Goal: Task Accomplishment & Management: Manage account settings

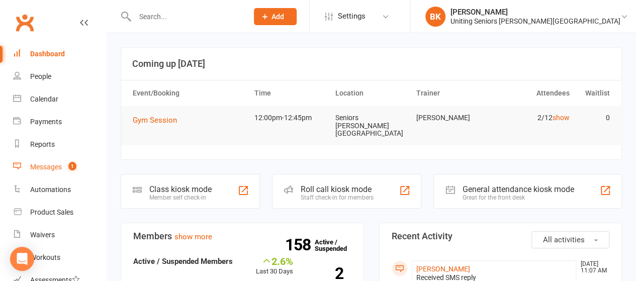
click at [36, 167] on div "Messages" at bounding box center [46, 167] width 32 height 8
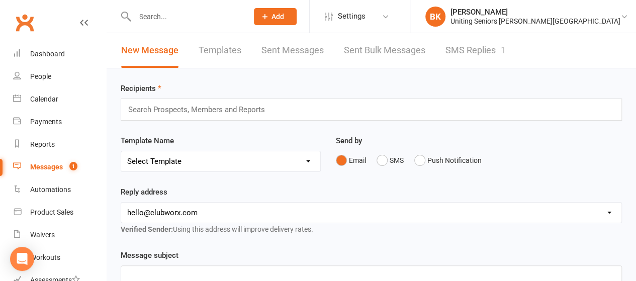
click at [482, 56] on link "SMS Replies 1" at bounding box center [476, 50] width 60 height 35
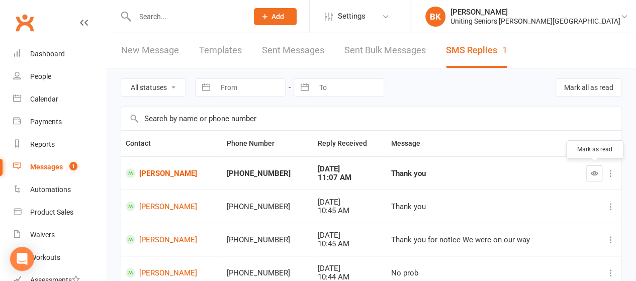
click at [593, 176] on icon "button" at bounding box center [595, 173] width 8 height 8
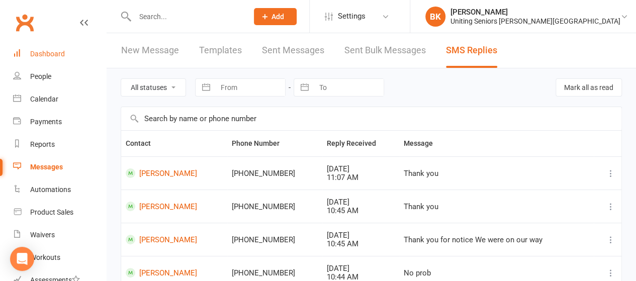
click at [62, 53] on div "Dashboard" at bounding box center [47, 54] width 35 height 8
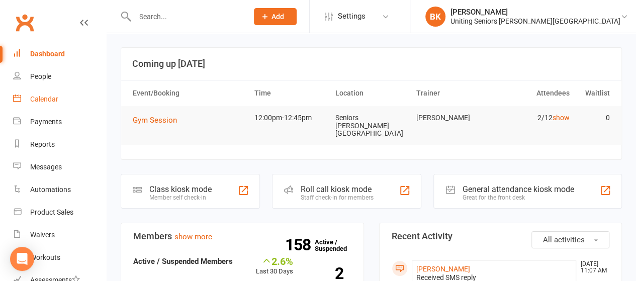
click at [44, 99] on div "Calendar" at bounding box center [44, 99] width 28 height 8
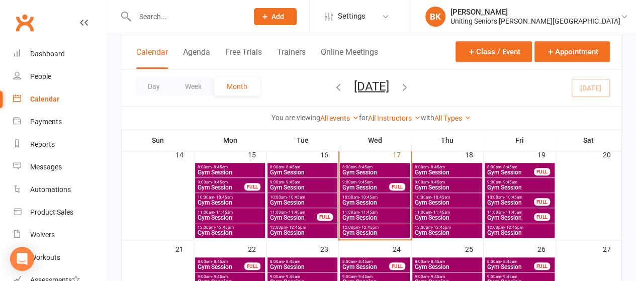
scroll to position [321, 0]
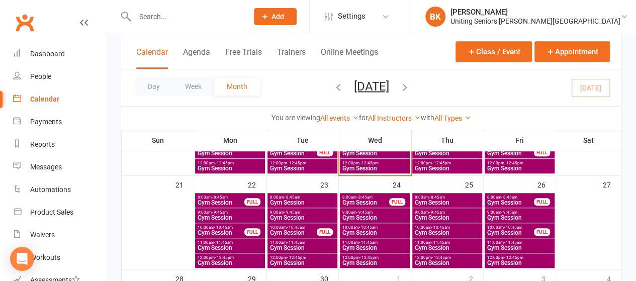
click at [216, 245] on span "Gym Session" at bounding box center [230, 248] width 66 height 6
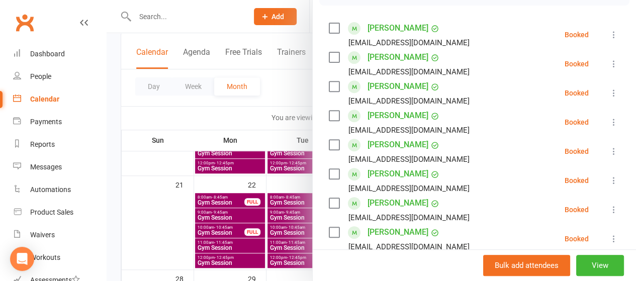
scroll to position [310, 0]
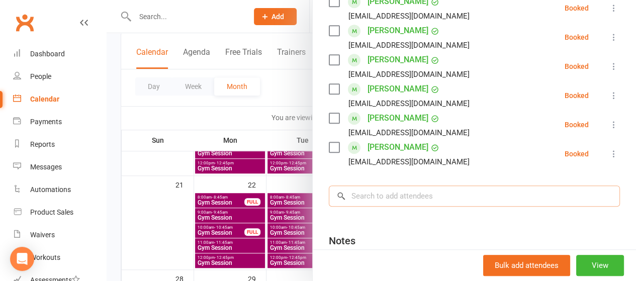
click at [402, 195] on input "search" at bounding box center [474, 196] width 291 height 21
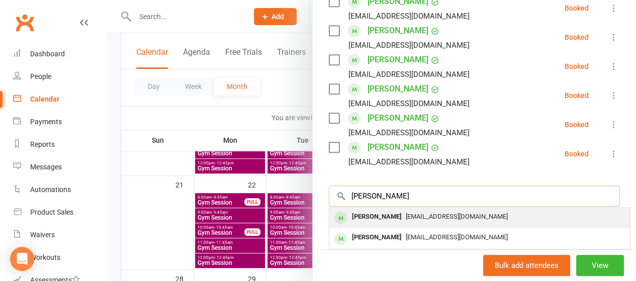
type input "[PERSON_NAME]"
click at [360, 214] on div "[PERSON_NAME]" at bounding box center [377, 217] width 58 height 15
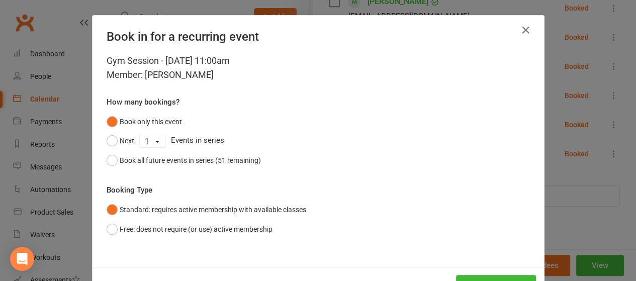
scroll to position [37, 0]
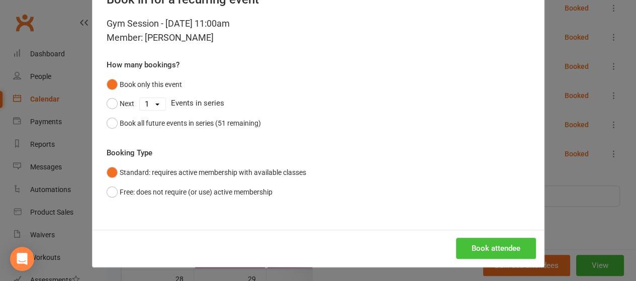
click at [479, 246] on button "Book attendee" at bounding box center [496, 248] width 80 height 21
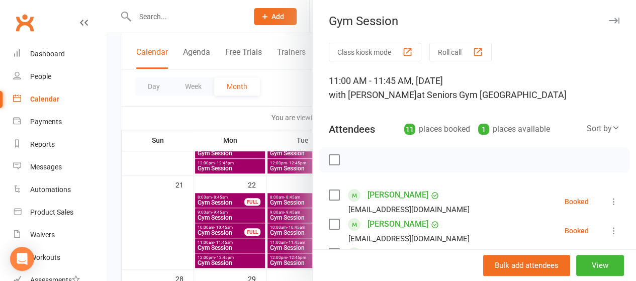
scroll to position [0, 0]
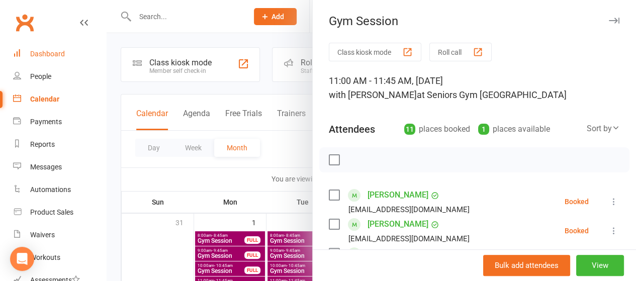
click at [47, 55] on div "Dashboard" at bounding box center [47, 54] width 35 height 8
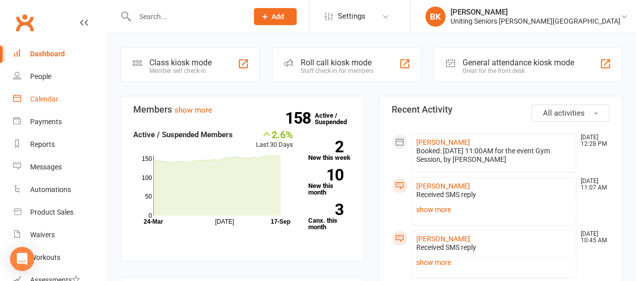
click at [46, 98] on div "Calendar" at bounding box center [44, 99] width 28 height 8
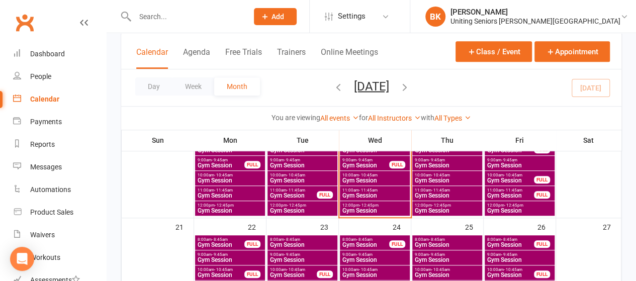
scroll to position [274, 0]
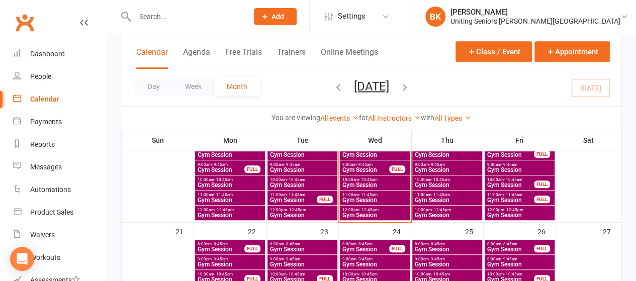
click at [367, 197] on span "Gym Session" at bounding box center [375, 200] width 66 height 6
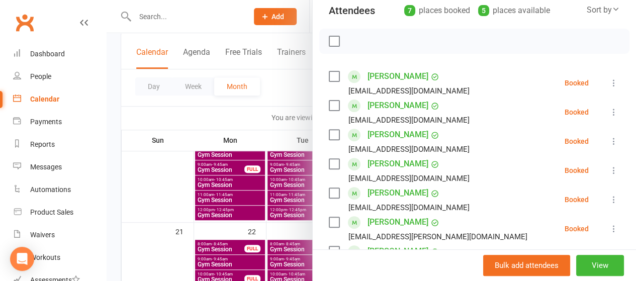
scroll to position [118, 0]
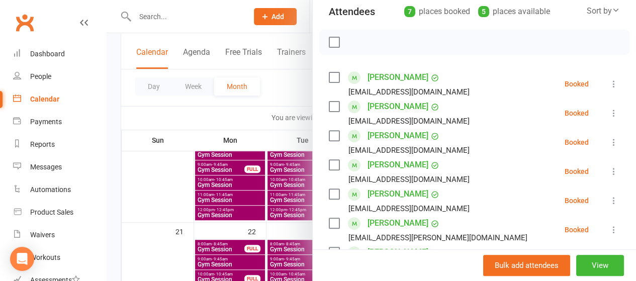
click at [277, 88] on div at bounding box center [371, 140] width 529 height 281
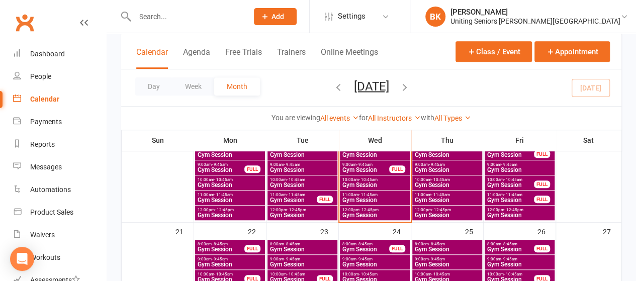
click at [375, 198] on span "Gym Session" at bounding box center [375, 200] width 66 height 6
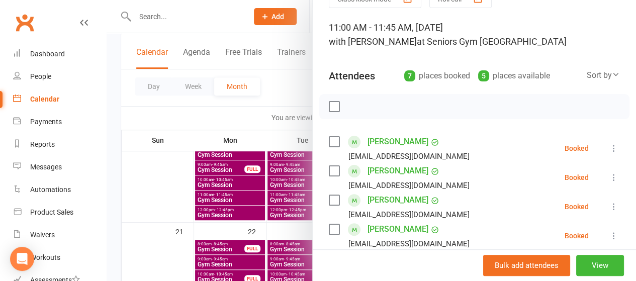
scroll to position [0, 0]
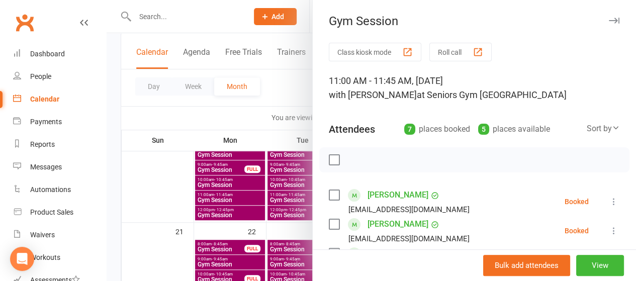
click at [291, 88] on div at bounding box center [371, 140] width 529 height 281
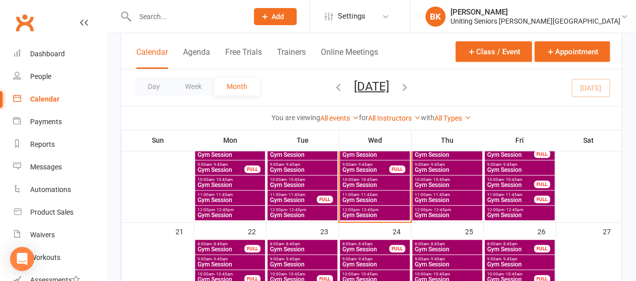
click at [448, 198] on span "Gym Session" at bounding box center [447, 200] width 66 height 6
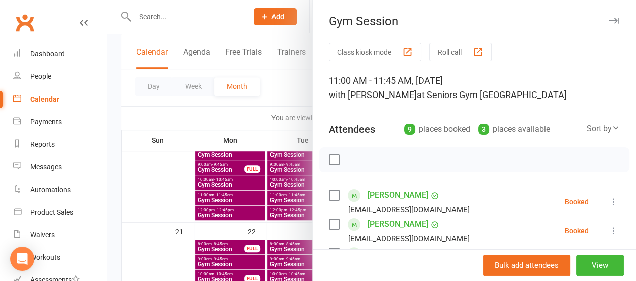
scroll to position [1, 0]
click at [272, 107] on div at bounding box center [371, 140] width 529 height 281
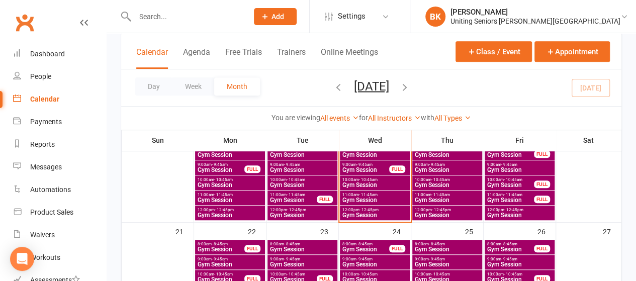
click at [363, 198] on span "Gym Session" at bounding box center [375, 200] width 66 height 6
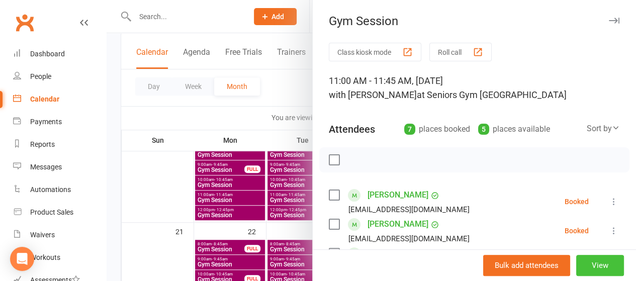
click at [598, 263] on button "View" at bounding box center [600, 265] width 48 height 21
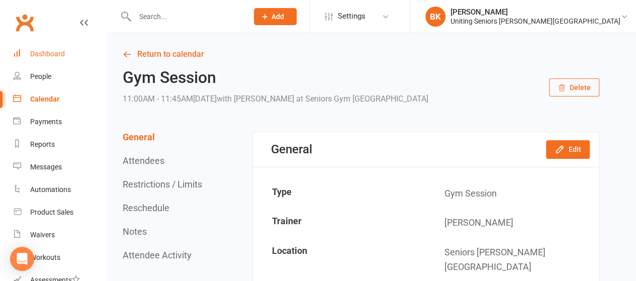
click at [74, 59] on link "Dashboard" at bounding box center [59, 54] width 93 height 23
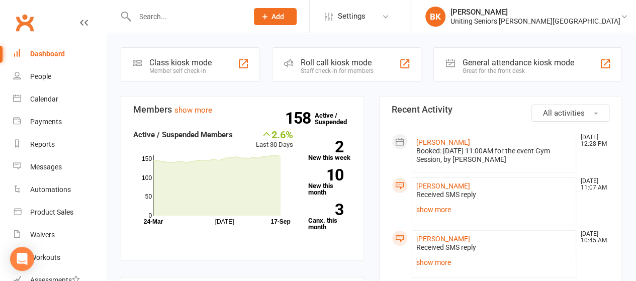
click at [12, 103] on li "Calendar" at bounding box center [53, 99] width 106 height 23
click at [59, 91] on link "Calendar" at bounding box center [59, 99] width 93 height 23
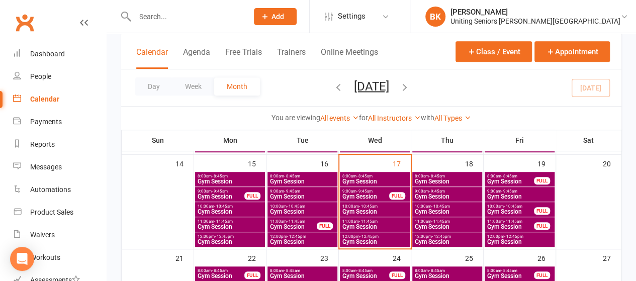
scroll to position [248, 0]
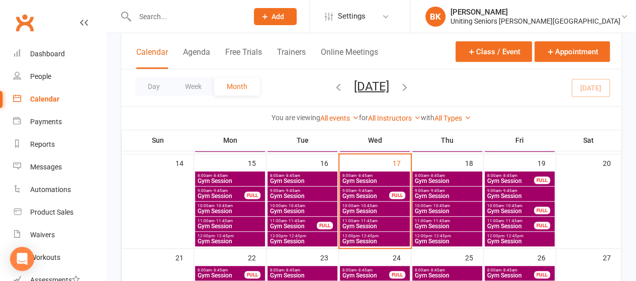
click at [371, 224] on span "Gym Session" at bounding box center [375, 226] width 66 height 6
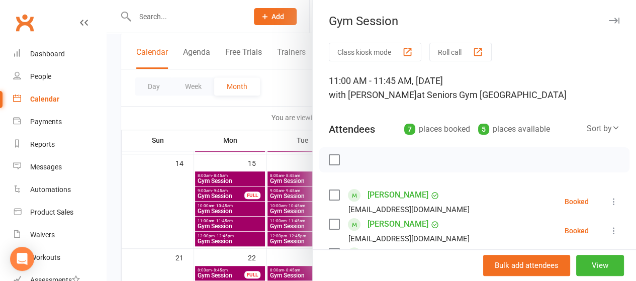
scroll to position [172, 0]
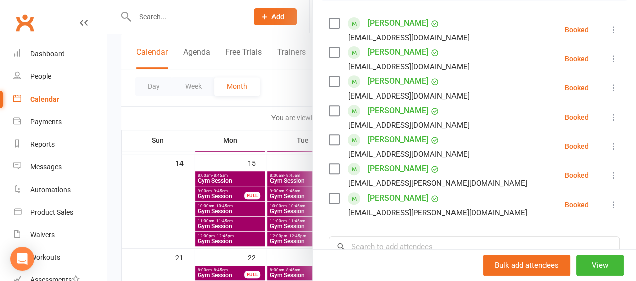
click at [609, 26] on icon at bounding box center [614, 30] width 10 height 10
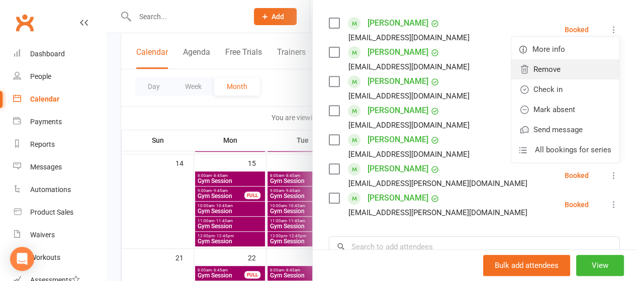
click at [534, 70] on link "Remove" at bounding box center [565, 69] width 108 height 20
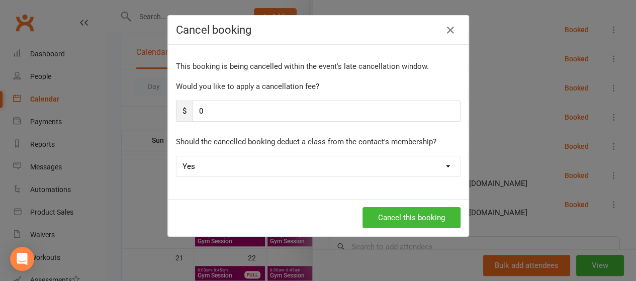
click at [273, 161] on select "Yes No" at bounding box center [318, 166] width 284 height 20
select select "1"
click at [176, 156] on select "Yes No" at bounding box center [318, 166] width 284 height 20
click at [391, 216] on button "Cancel this booking" at bounding box center [412, 217] width 98 height 21
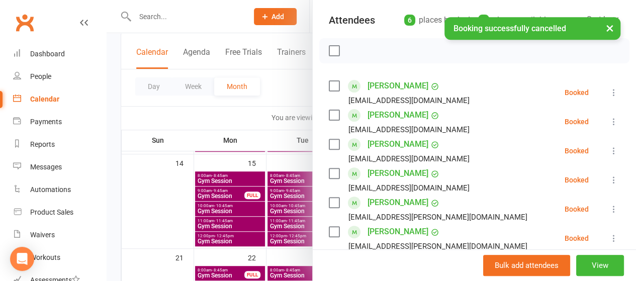
scroll to position [106, 0]
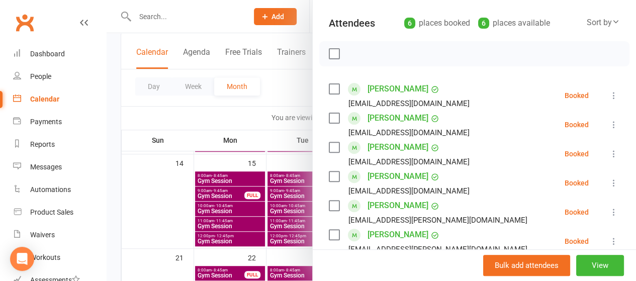
click at [609, 98] on icon at bounding box center [614, 96] width 10 height 10
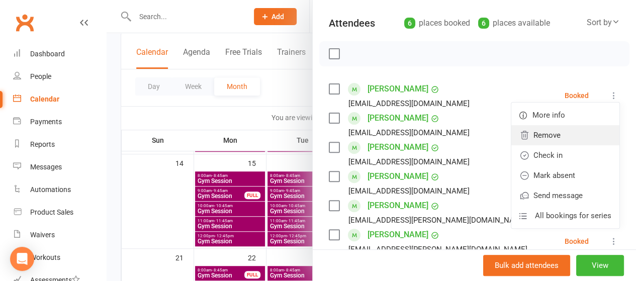
click at [522, 132] on link "Remove" at bounding box center [565, 135] width 108 height 20
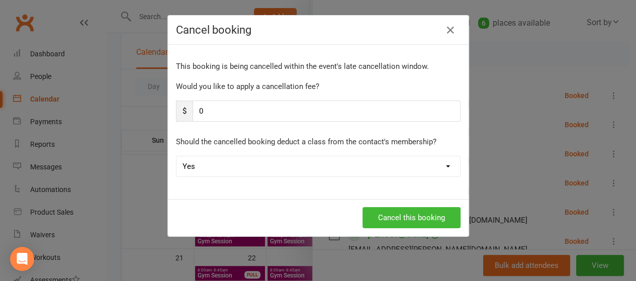
click at [220, 172] on select "Yes No" at bounding box center [318, 166] width 284 height 20
select select "1"
click at [176, 156] on select "Yes No" at bounding box center [318, 166] width 284 height 20
click at [427, 213] on button "Cancel this booking" at bounding box center [412, 217] width 98 height 21
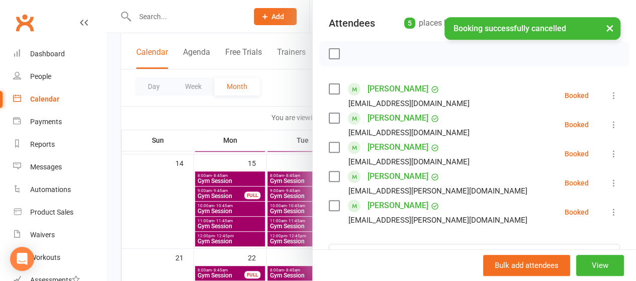
click at [609, 99] on icon at bounding box center [614, 96] width 10 height 10
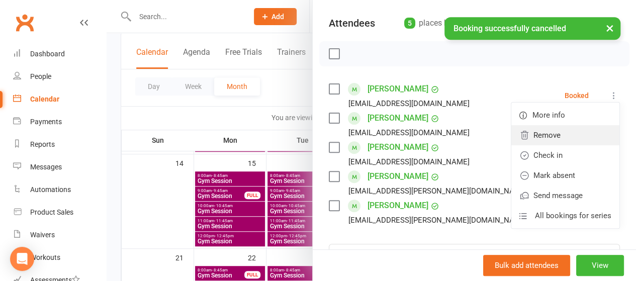
click at [547, 131] on link "Remove" at bounding box center [565, 135] width 108 height 20
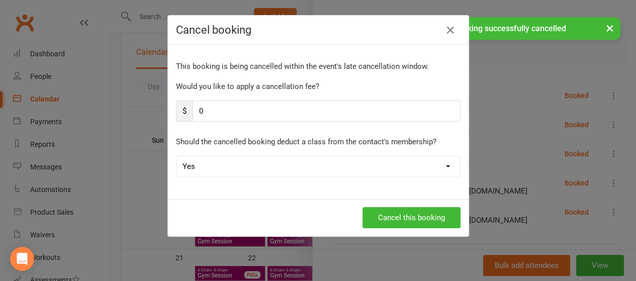
click at [233, 168] on select "Yes No" at bounding box center [318, 166] width 284 height 20
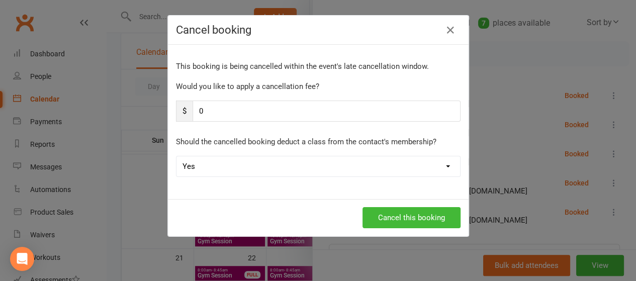
select select "1"
click at [176, 156] on select "Yes No" at bounding box center [318, 166] width 284 height 20
click at [422, 214] on button "Cancel this booking" at bounding box center [412, 217] width 98 height 21
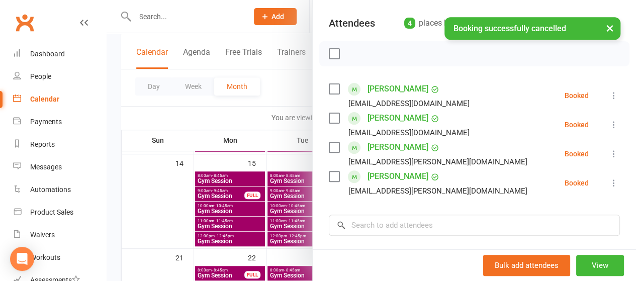
click at [609, 98] on icon at bounding box center [614, 96] width 10 height 10
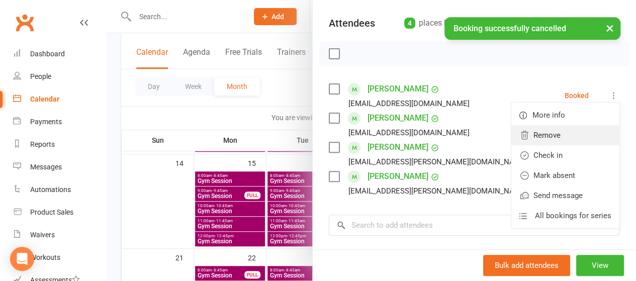
click at [523, 134] on link "Remove" at bounding box center [565, 135] width 108 height 20
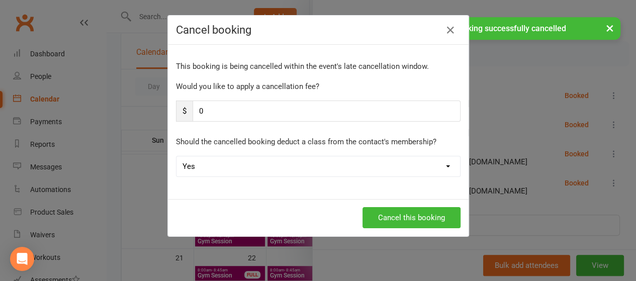
click at [224, 166] on select "Yes No" at bounding box center [318, 166] width 284 height 20
select select "1"
click at [176, 156] on select "Yes No" at bounding box center [318, 166] width 284 height 20
click at [406, 211] on button "Cancel this booking" at bounding box center [412, 217] width 98 height 21
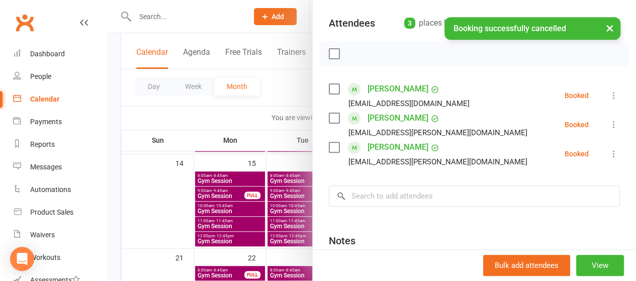
click at [609, 96] on icon at bounding box center [614, 96] width 10 height 10
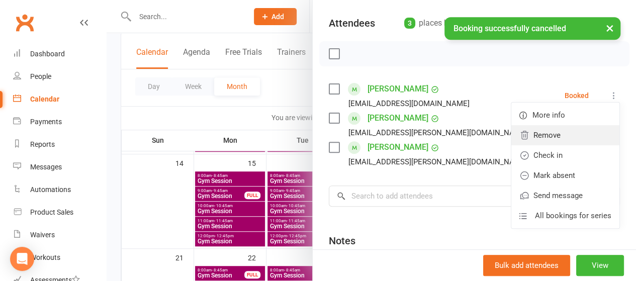
click at [535, 135] on link "Remove" at bounding box center [565, 135] width 108 height 20
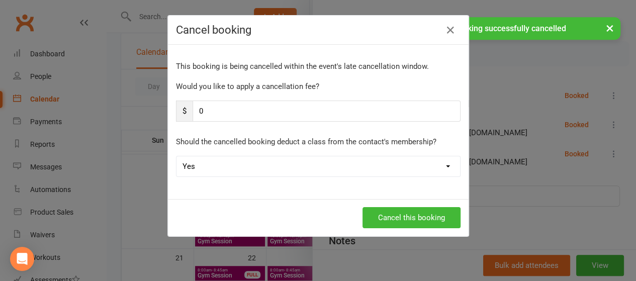
click at [202, 167] on select "Yes No" at bounding box center [318, 166] width 284 height 20
select select "1"
click at [176, 156] on select "Yes No" at bounding box center [318, 166] width 284 height 20
click at [416, 213] on button "Cancel this booking" at bounding box center [412, 217] width 98 height 21
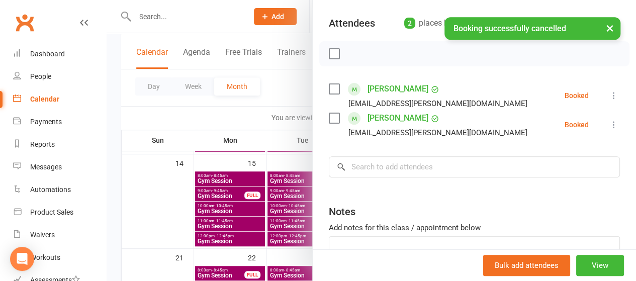
click at [609, 98] on icon at bounding box center [614, 96] width 10 height 10
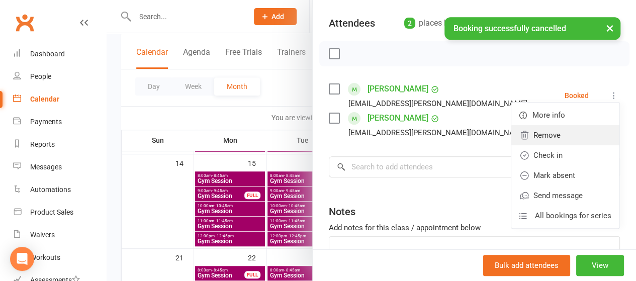
click at [529, 141] on link "Remove" at bounding box center [565, 135] width 108 height 20
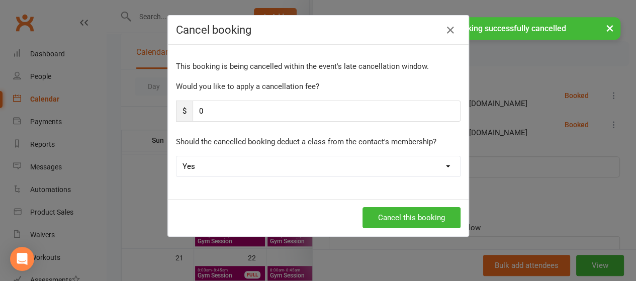
click at [223, 167] on select "Yes No" at bounding box center [318, 166] width 284 height 20
select select "1"
click at [176, 156] on select "Yes No" at bounding box center [318, 166] width 284 height 20
click at [434, 214] on button "Cancel this booking" at bounding box center [412, 217] width 98 height 21
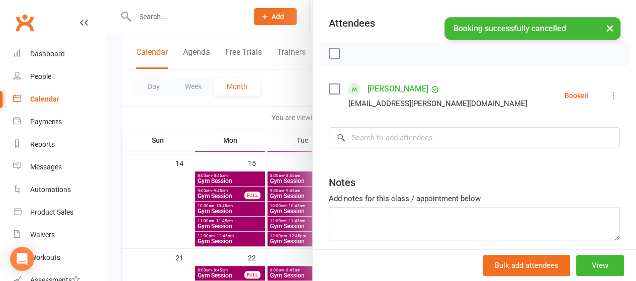
click at [609, 96] on icon at bounding box center [614, 96] width 10 height 10
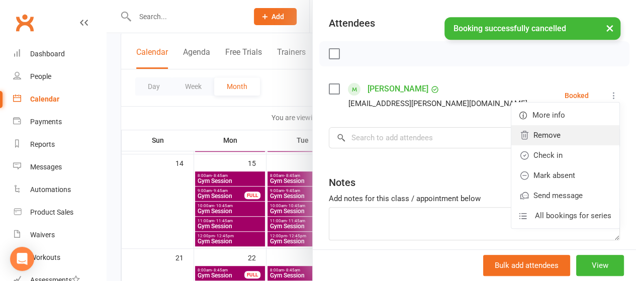
click at [536, 132] on link "Remove" at bounding box center [565, 135] width 108 height 20
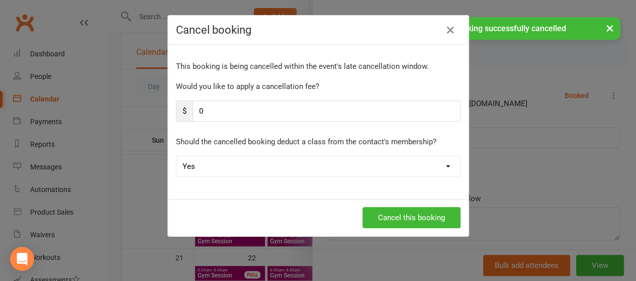
click at [273, 165] on select "Yes No" at bounding box center [318, 166] width 284 height 20
select select "1"
click at [176, 156] on select "Yes No" at bounding box center [318, 166] width 284 height 20
click at [403, 213] on button "Cancel this booking" at bounding box center [412, 217] width 98 height 21
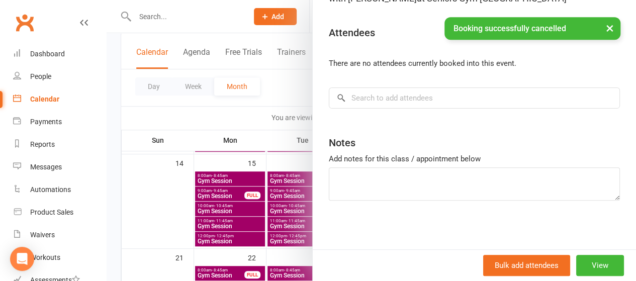
click at [274, 103] on div at bounding box center [371, 140] width 529 height 281
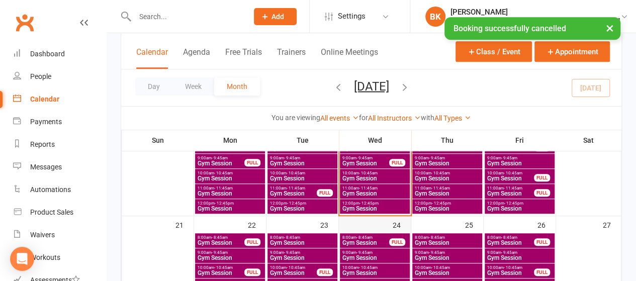
scroll to position [281, 0]
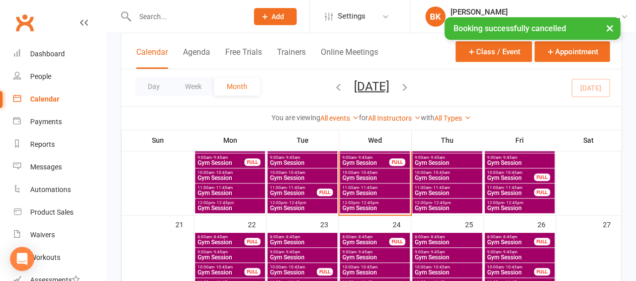
click at [360, 205] on span "Gym Session" at bounding box center [375, 208] width 66 height 6
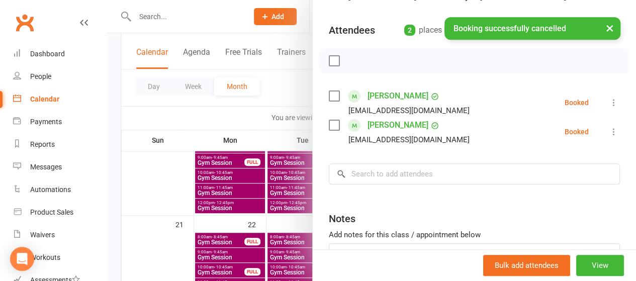
scroll to position [99, 0]
click at [609, 102] on icon at bounding box center [614, 103] width 10 height 10
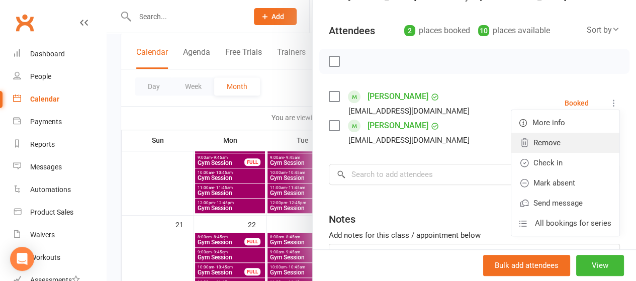
click at [549, 134] on link "Remove" at bounding box center [565, 143] width 108 height 20
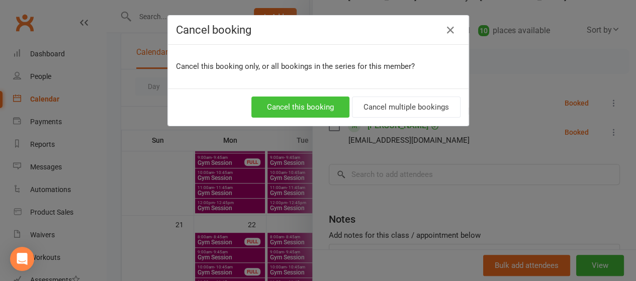
click at [314, 111] on button "Cancel this booking" at bounding box center [300, 107] width 98 height 21
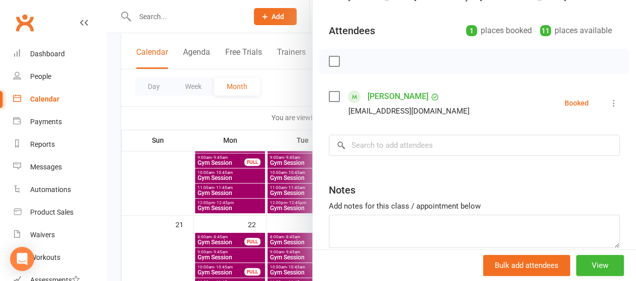
click at [609, 104] on icon at bounding box center [614, 103] width 10 height 10
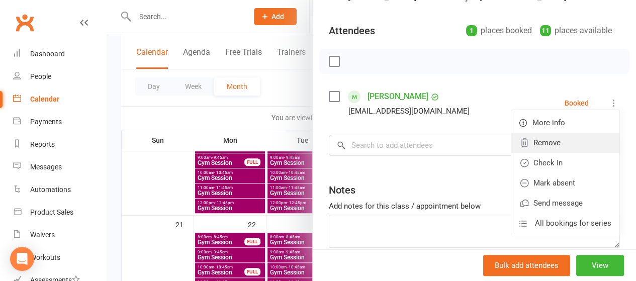
click at [524, 146] on link "Remove" at bounding box center [565, 143] width 108 height 20
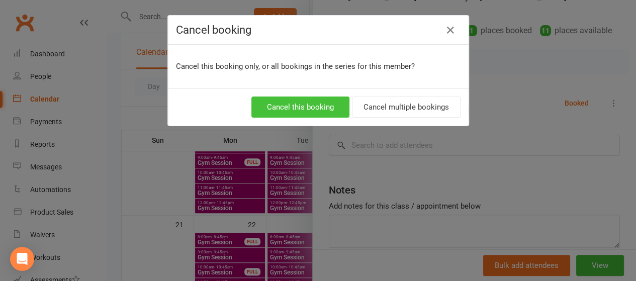
click at [285, 105] on button "Cancel this booking" at bounding box center [300, 107] width 98 height 21
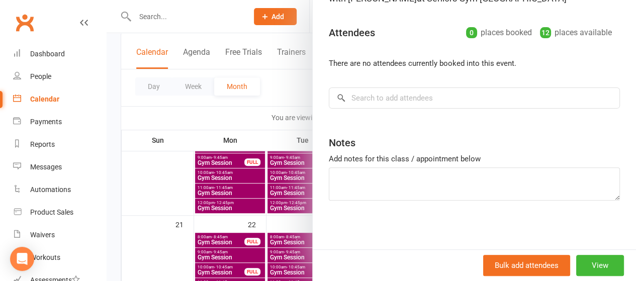
click at [268, 107] on div at bounding box center [371, 140] width 529 height 281
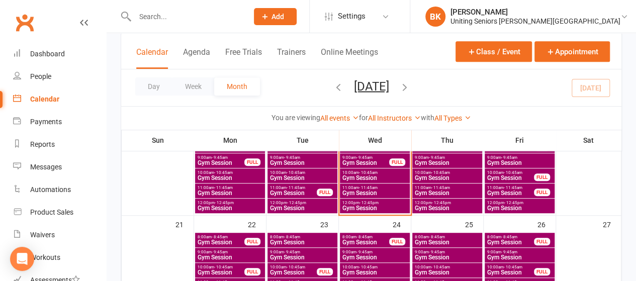
click at [434, 195] on span "Gym Session" at bounding box center [447, 193] width 66 height 6
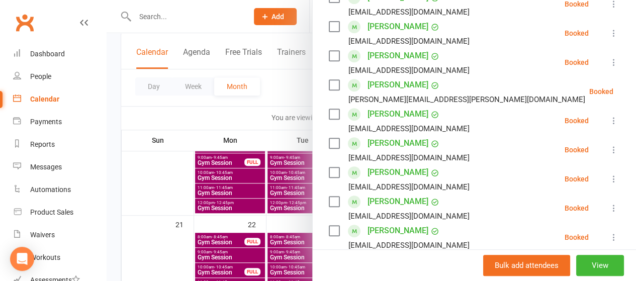
scroll to position [0, 0]
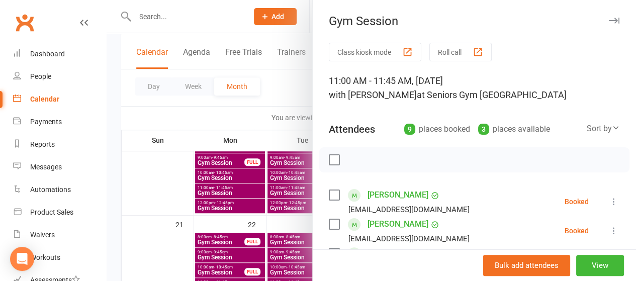
click at [286, 97] on div at bounding box center [371, 140] width 529 height 281
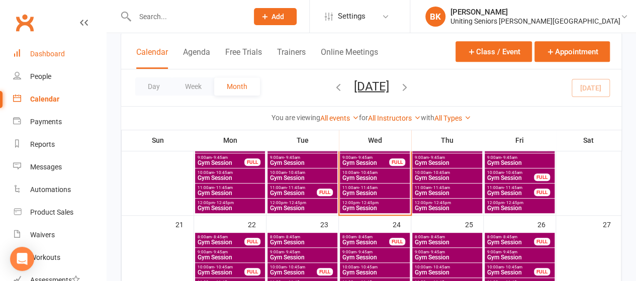
click at [62, 56] on div "Dashboard" at bounding box center [47, 54] width 35 height 8
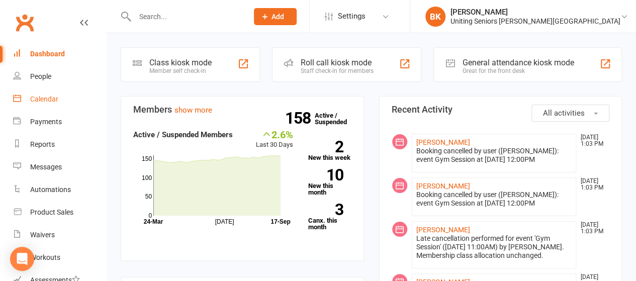
click at [48, 105] on link "Calendar" at bounding box center [59, 99] width 93 height 23
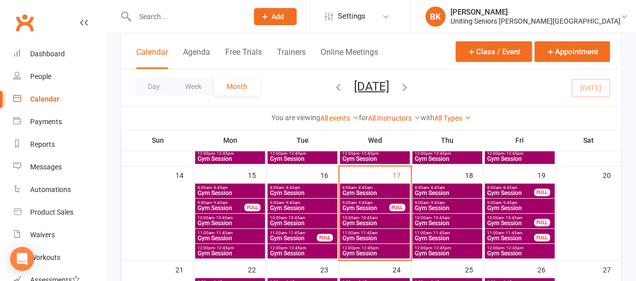
scroll to position [226, 0]
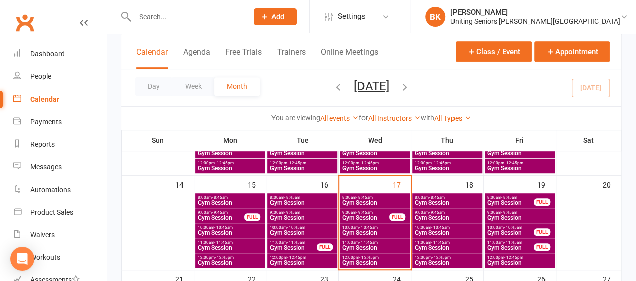
click at [384, 197] on span "8:00am - 8:45am" at bounding box center [375, 197] width 66 height 5
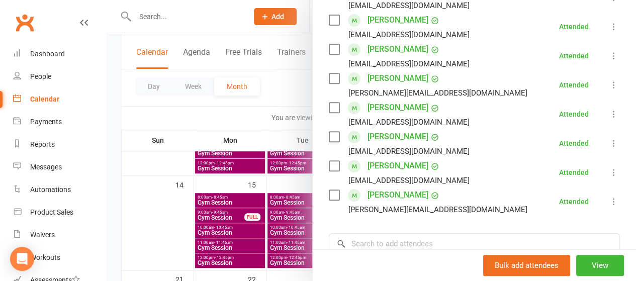
scroll to position [205, 0]
click at [263, 108] on div at bounding box center [371, 140] width 529 height 281
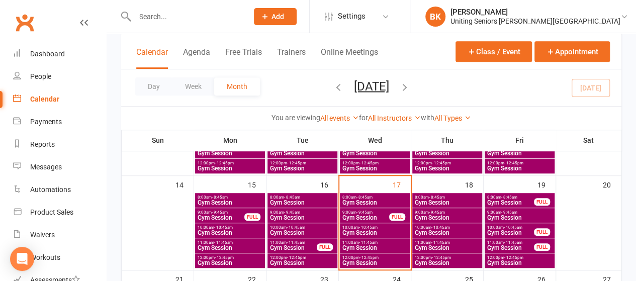
click at [373, 216] on span "Gym Session" at bounding box center [366, 218] width 48 height 6
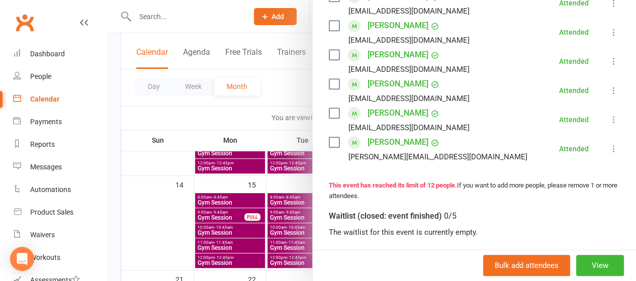
scroll to position [384, 0]
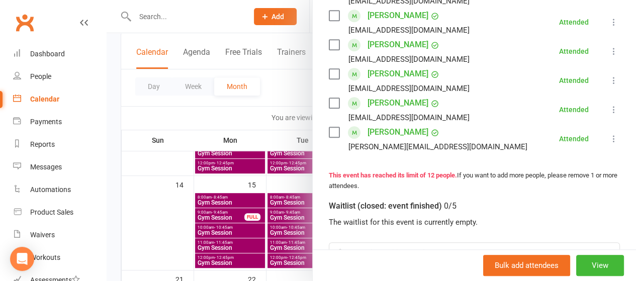
click at [287, 97] on div at bounding box center [371, 140] width 529 height 281
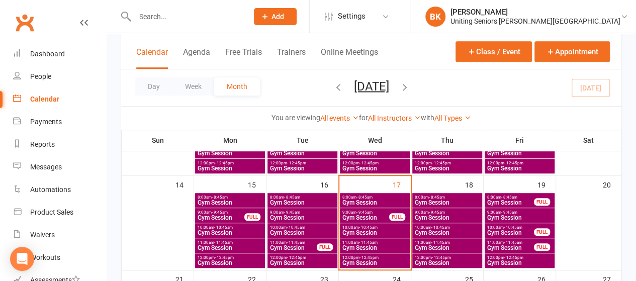
click at [375, 230] on span "Gym Session" at bounding box center [375, 233] width 66 height 6
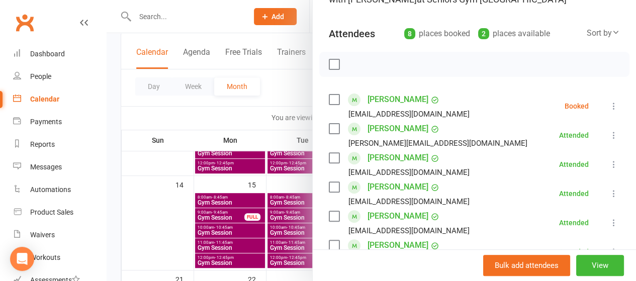
scroll to position [96, 0]
click at [609, 105] on icon at bounding box center [614, 106] width 10 height 10
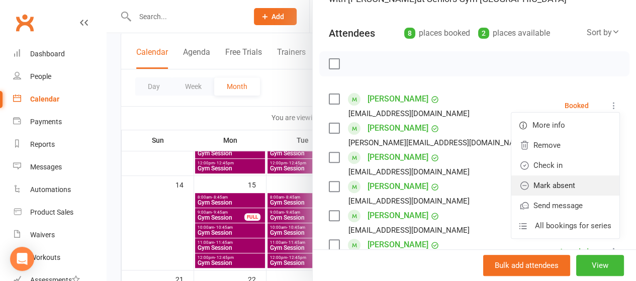
click at [549, 185] on link "Mark absent" at bounding box center [565, 185] width 108 height 20
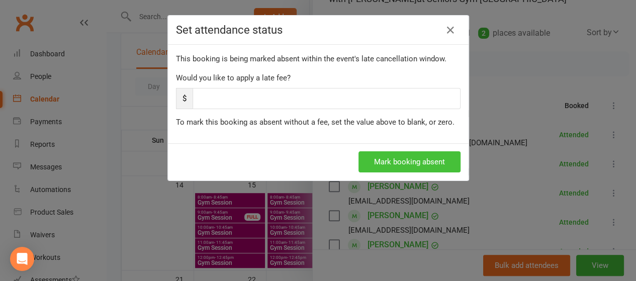
click at [396, 160] on button "Mark booking absent" at bounding box center [410, 161] width 102 height 21
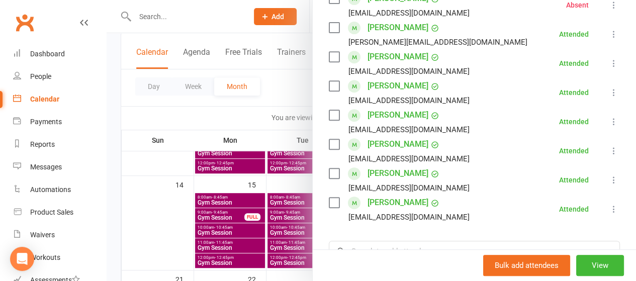
scroll to position [0, 0]
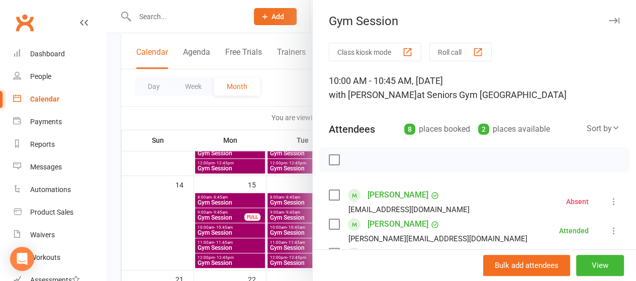
click at [268, 93] on div at bounding box center [371, 140] width 529 height 281
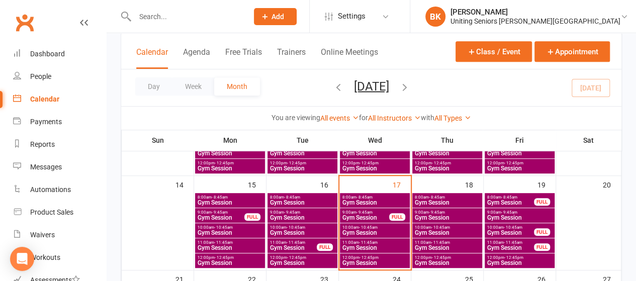
click at [429, 202] on span "Gym Session" at bounding box center [447, 203] width 66 height 6
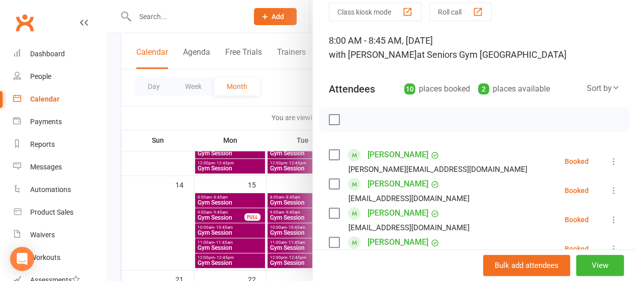
scroll to position [7, 0]
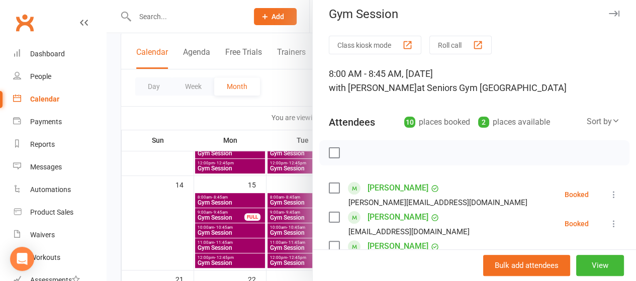
click at [287, 79] on div at bounding box center [371, 140] width 529 height 281
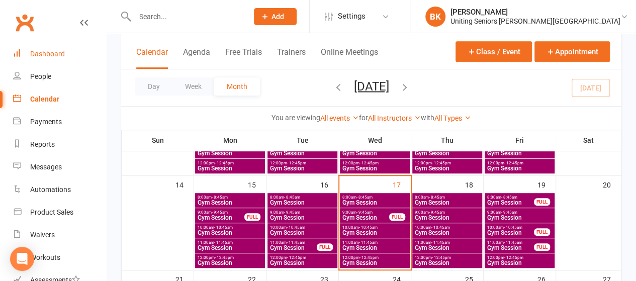
click at [63, 61] on link "Dashboard" at bounding box center [59, 54] width 93 height 23
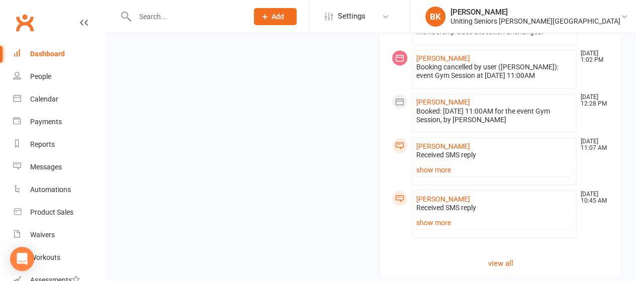
scroll to position [873, 0]
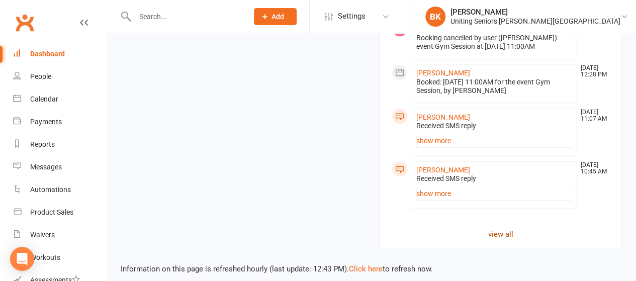
click at [504, 228] on link "view all" at bounding box center [501, 234] width 218 height 12
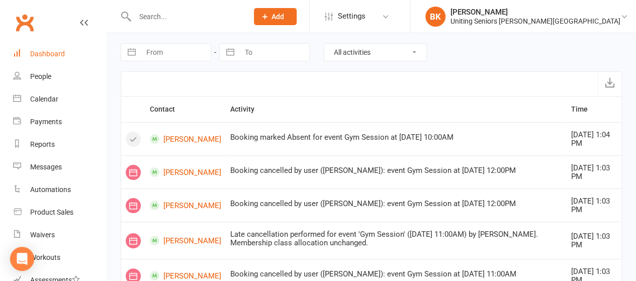
click at [68, 56] on link "Dashboard" at bounding box center [59, 54] width 93 height 23
